Goal: Task Accomplishment & Management: Manage account settings

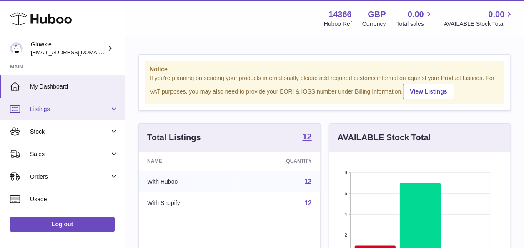
drag, startPoint x: 0, startPoint y: 0, endPoint x: 86, endPoint y: 108, distance: 137.7
click at [86, 108] on span "Listings" at bounding box center [70, 109] width 80 height 8
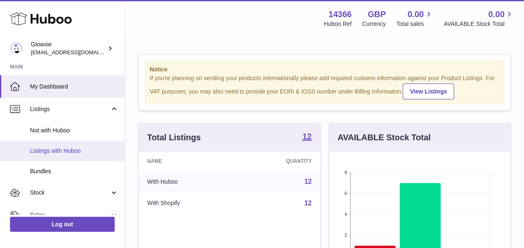
click at [80, 150] on span "Listings with Huboo" at bounding box center [74, 151] width 88 height 8
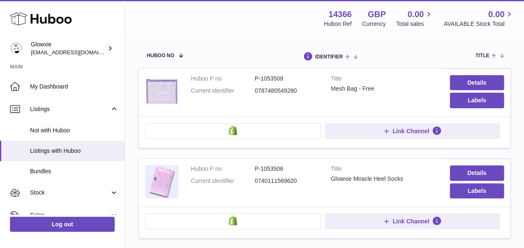
scroll to position [97, 0]
click at [474, 165] on link "Details" at bounding box center [477, 172] width 54 height 15
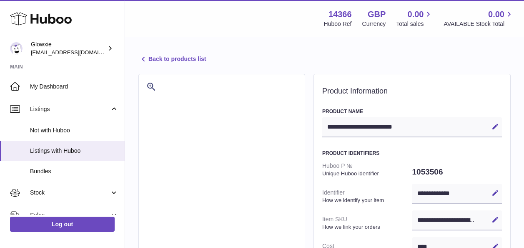
select select
select select "****"
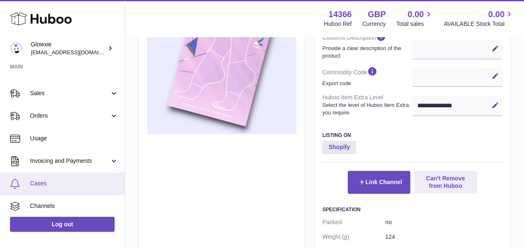
scroll to position [122, 0]
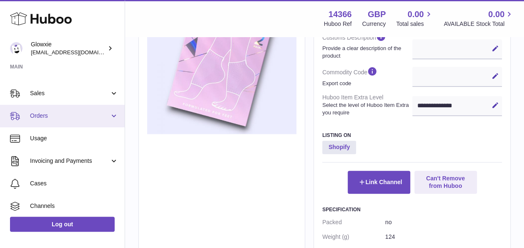
click at [61, 116] on span "Orders" at bounding box center [70, 116] width 80 height 8
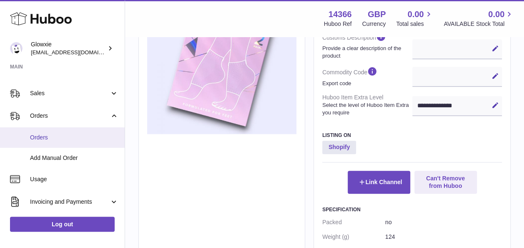
click at [66, 133] on span "Orders" at bounding box center [74, 137] width 88 height 8
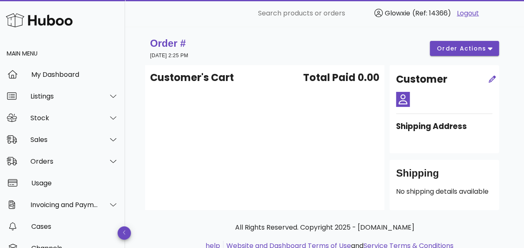
click at [358, 162] on div "Customer's Cart Total Paid 0.00" at bounding box center [264, 137] width 239 height 145
